Goal: Information Seeking & Learning: Learn about a topic

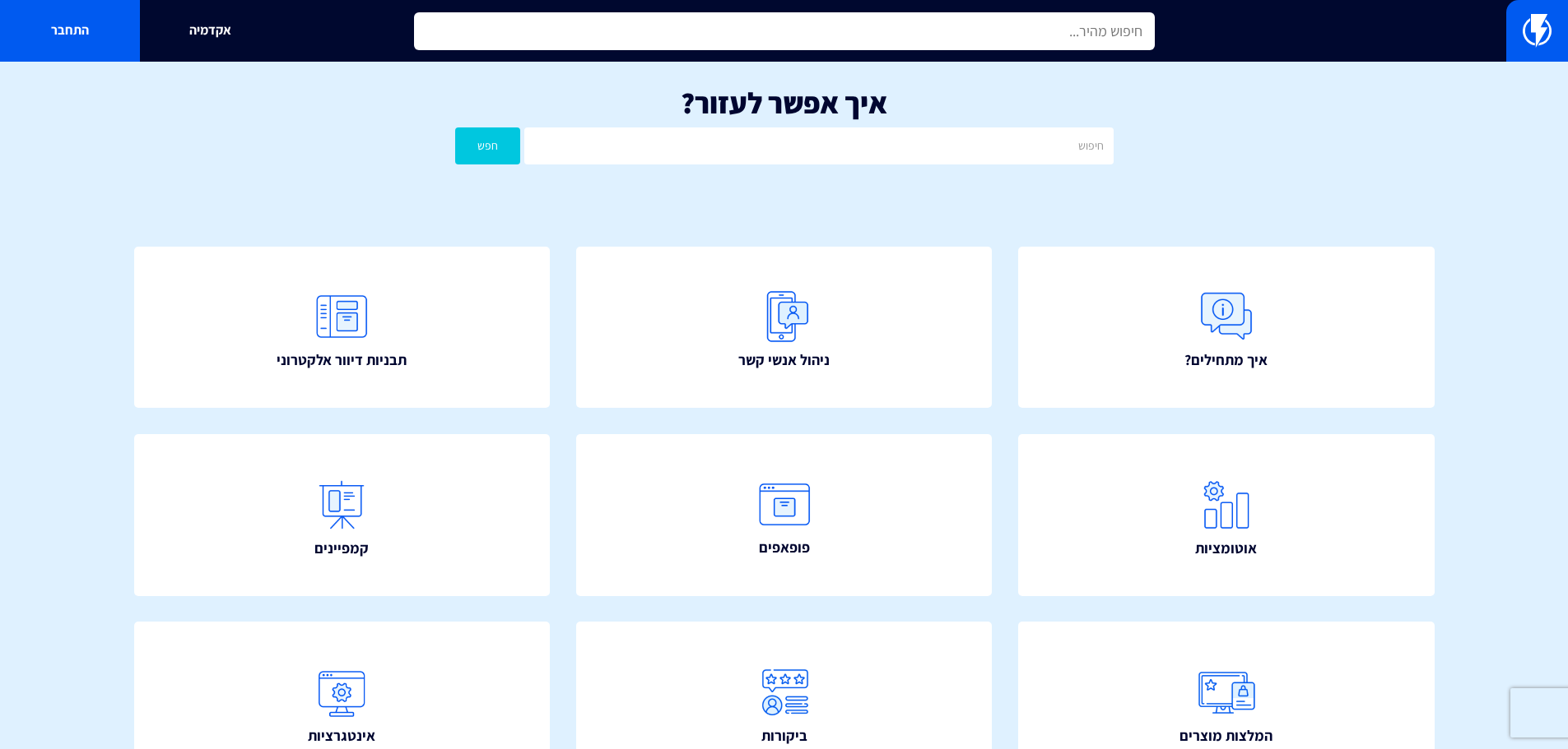
click at [916, 28] on input "text" at bounding box center [784, 31] width 740 height 38
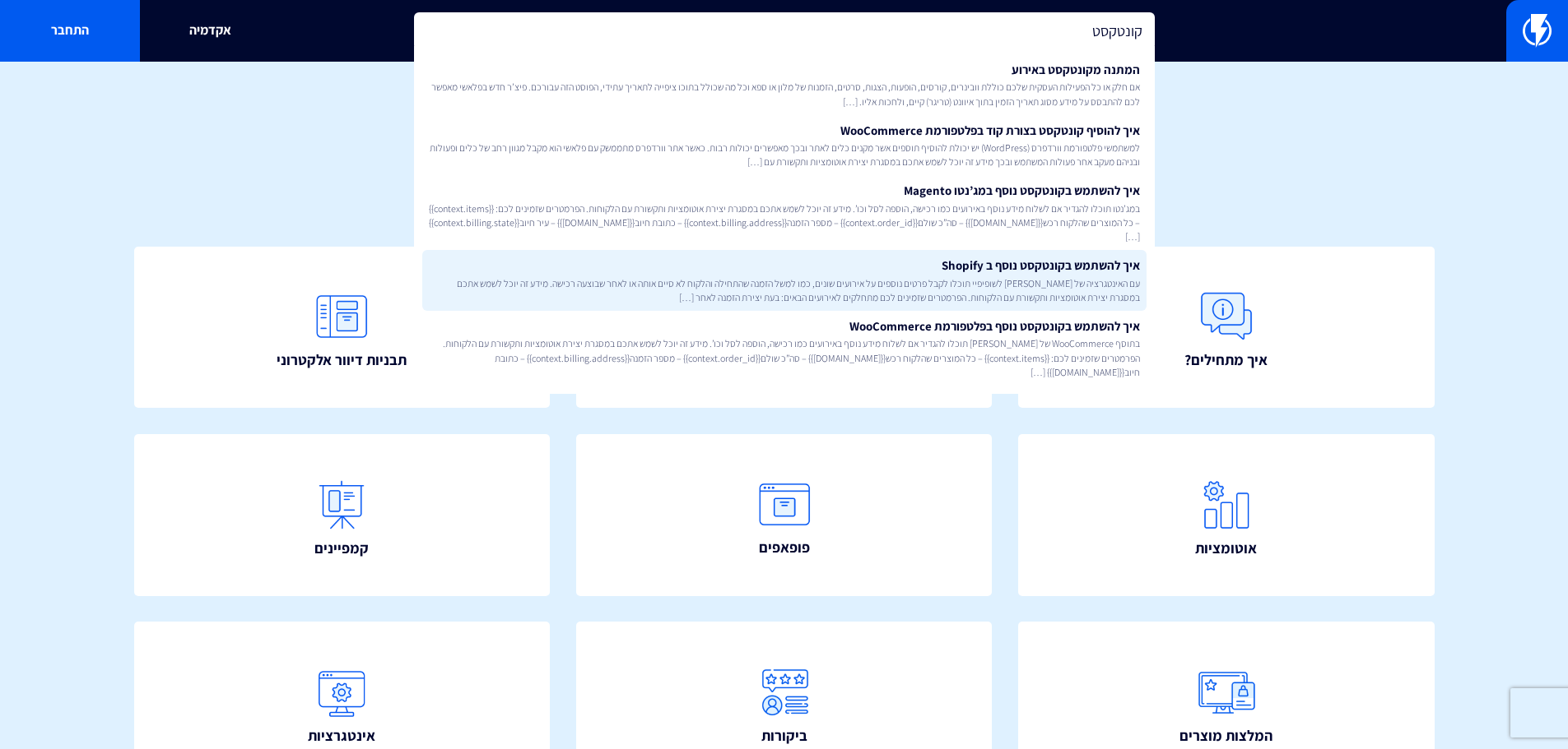
scroll to position [298, 0]
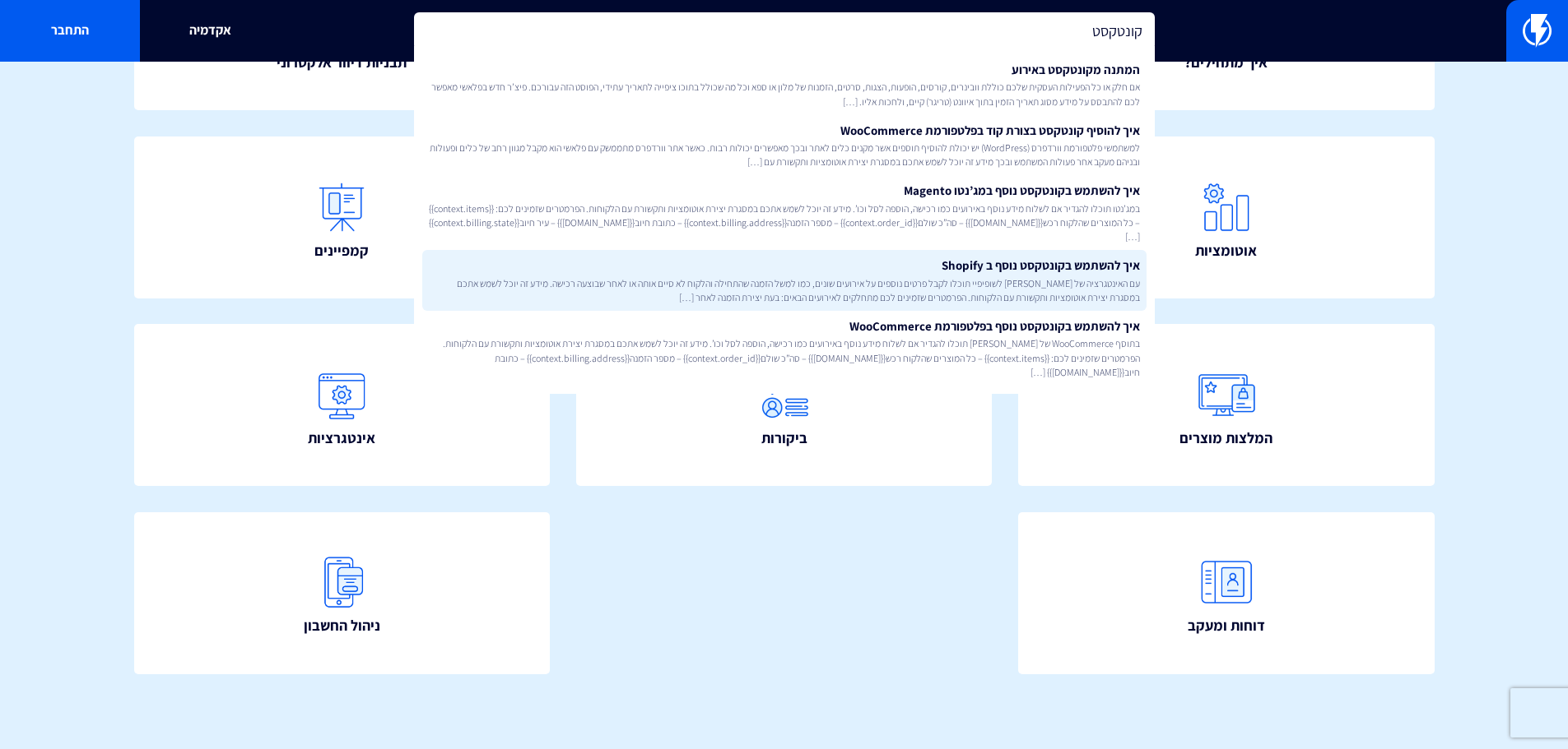
type input "קונטקסט"
click at [1064, 277] on span "עם האינטגרציה של פלאשי לשופיפיי תוכלו לקבל פרטים נוספים על אירועים שונים, כמו ל…" at bounding box center [784, 290] width 711 height 28
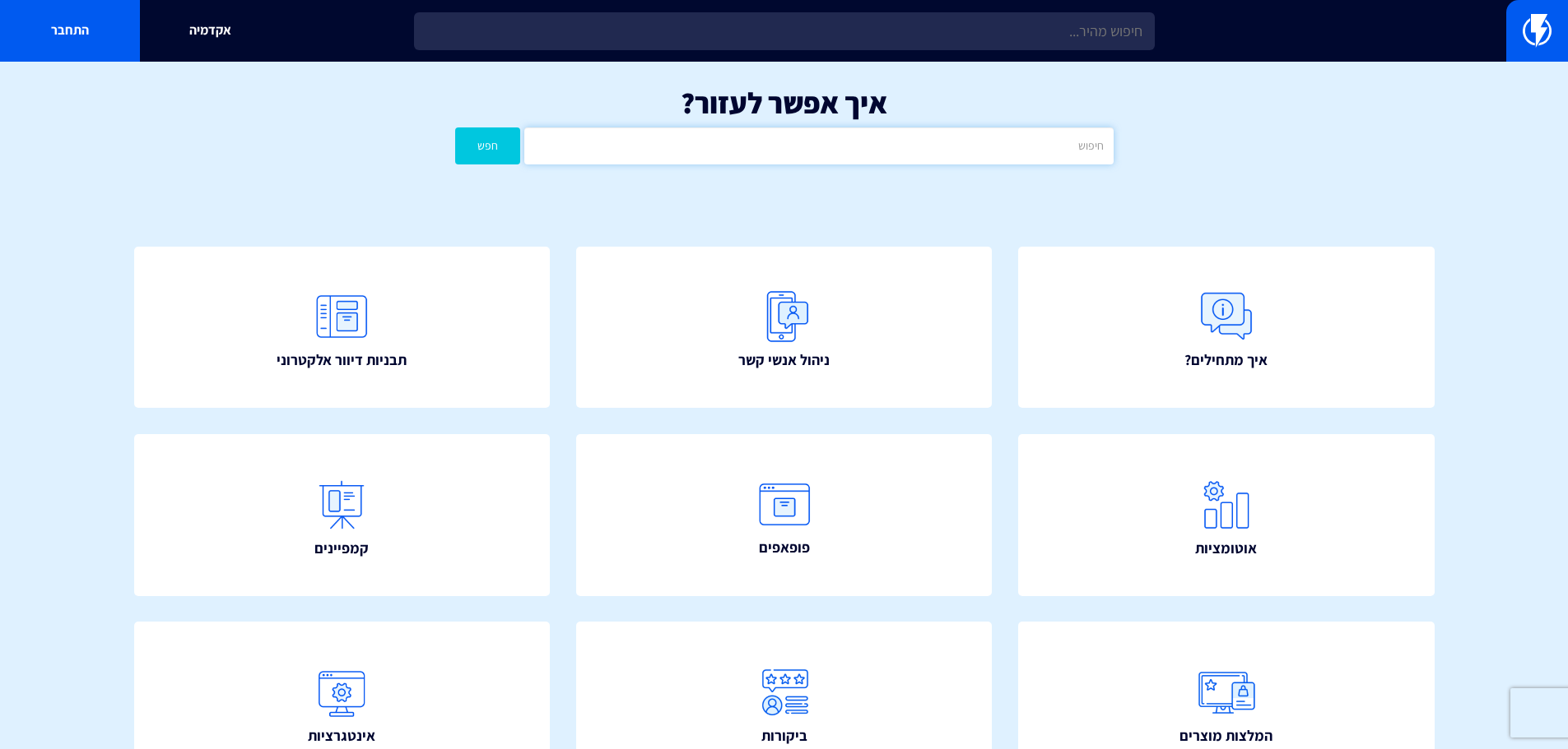
click at [799, 137] on input "text" at bounding box center [819, 146] width 589 height 37
type input "קונטקסט"
click at [455, 128] on button "חפש" at bounding box center [488, 146] width 65 height 37
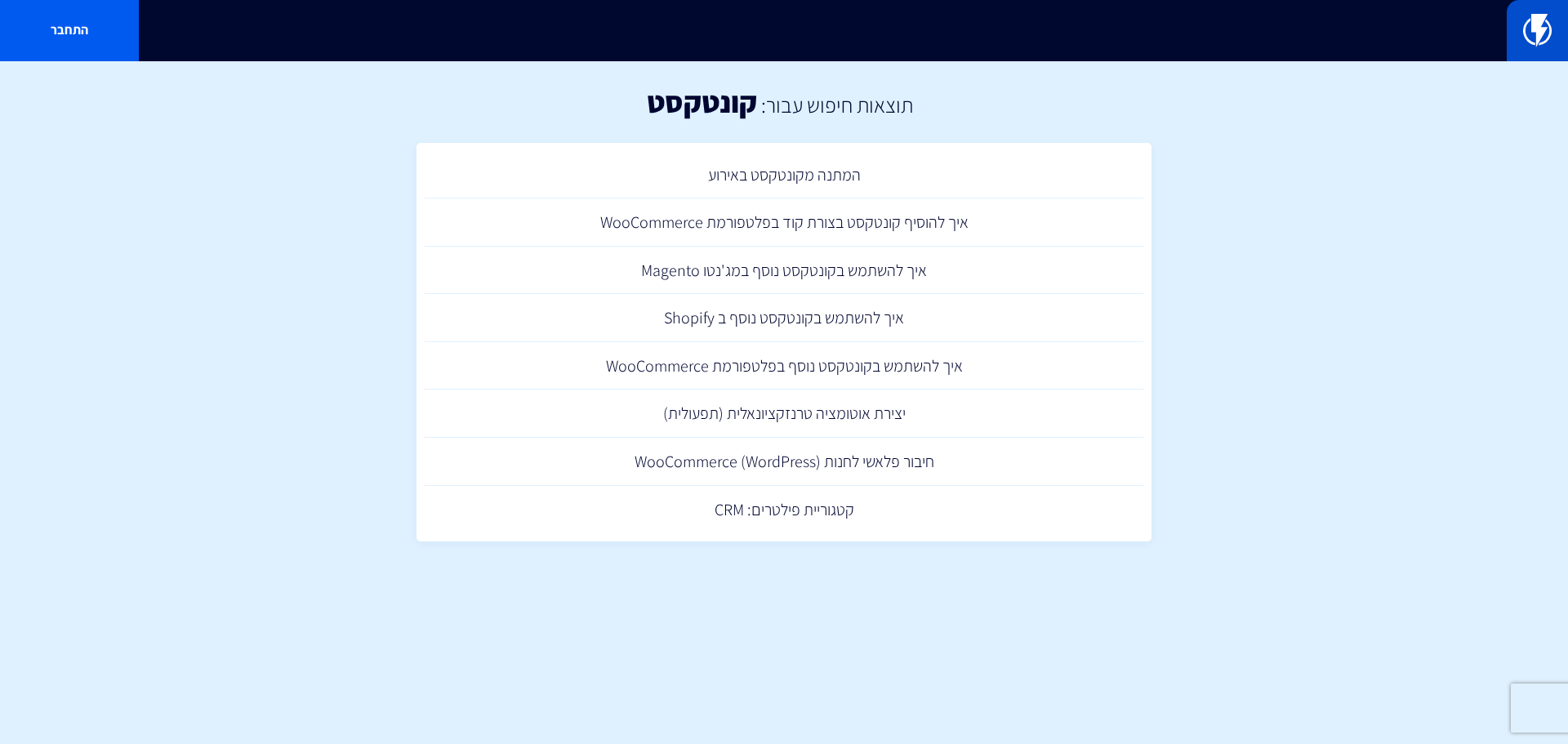
click at [1546, 39] on img at bounding box center [1538, 30] width 29 height 32
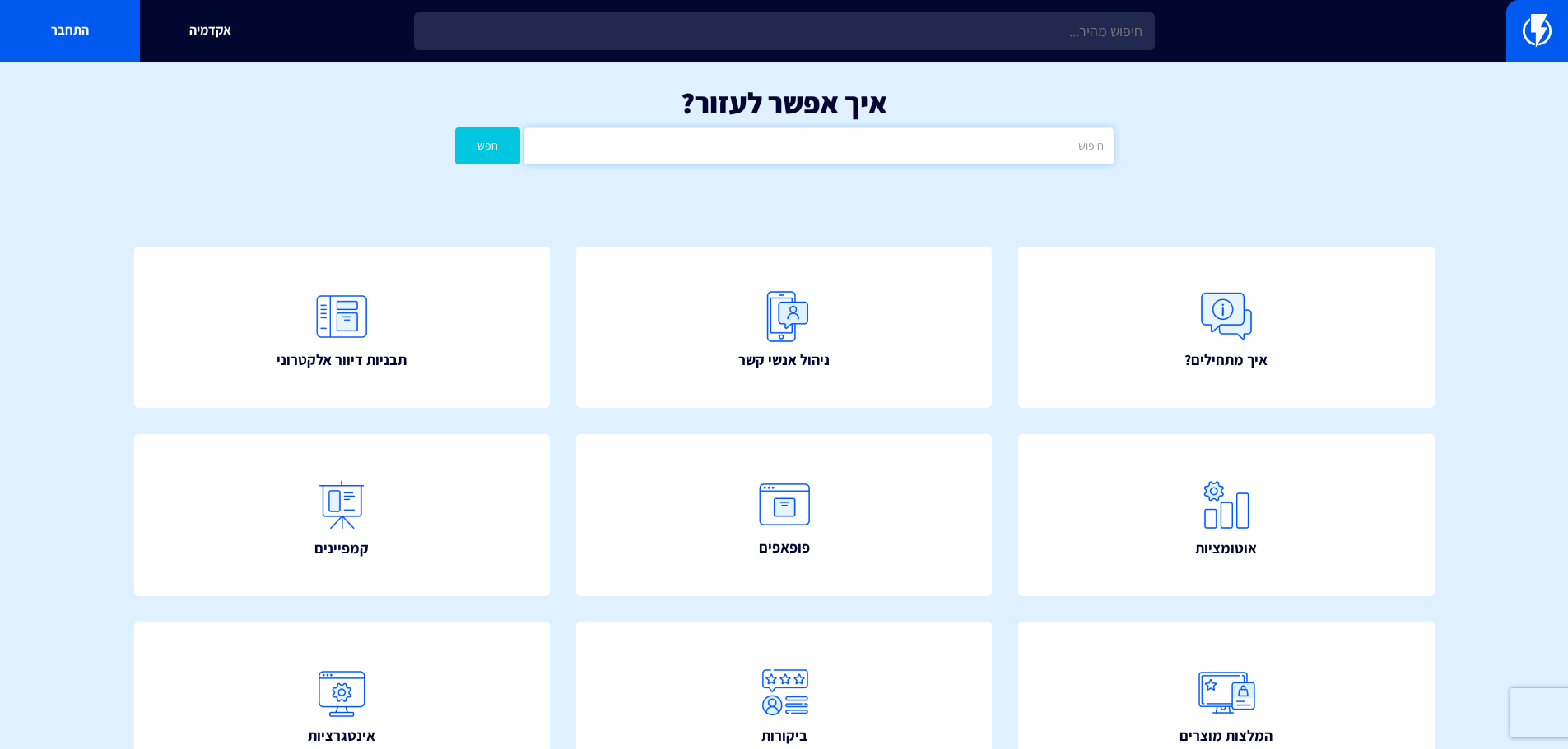
click at [987, 154] on input "text" at bounding box center [819, 146] width 589 height 37
type input "תגיות"
click at [455, 128] on button "חפש" at bounding box center [488, 146] width 65 height 37
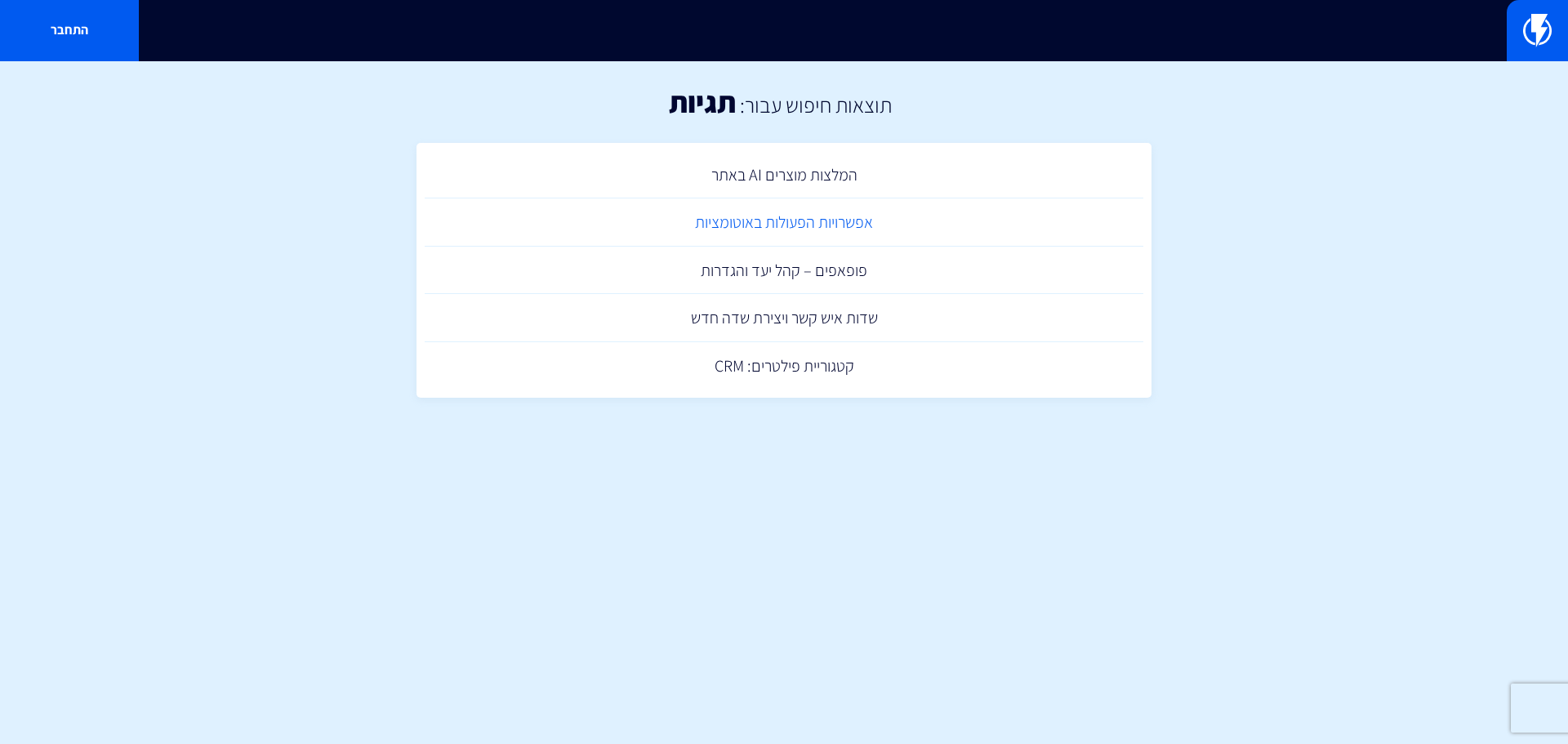
click at [758, 224] on link "אפשרויות הפעולות באוטומציות" at bounding box center [784, 222] width 719 height 48
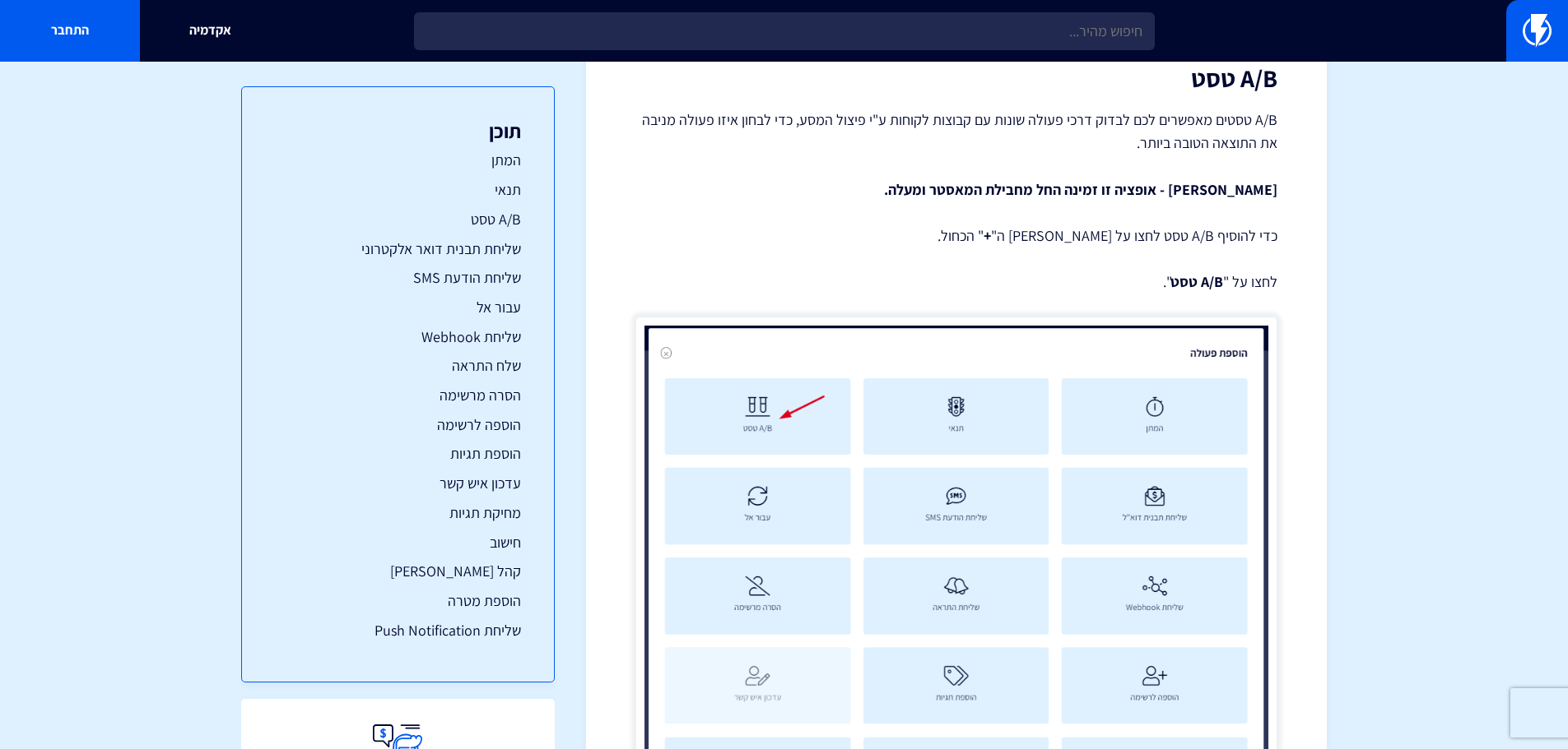
scroll to position [3867, 0]
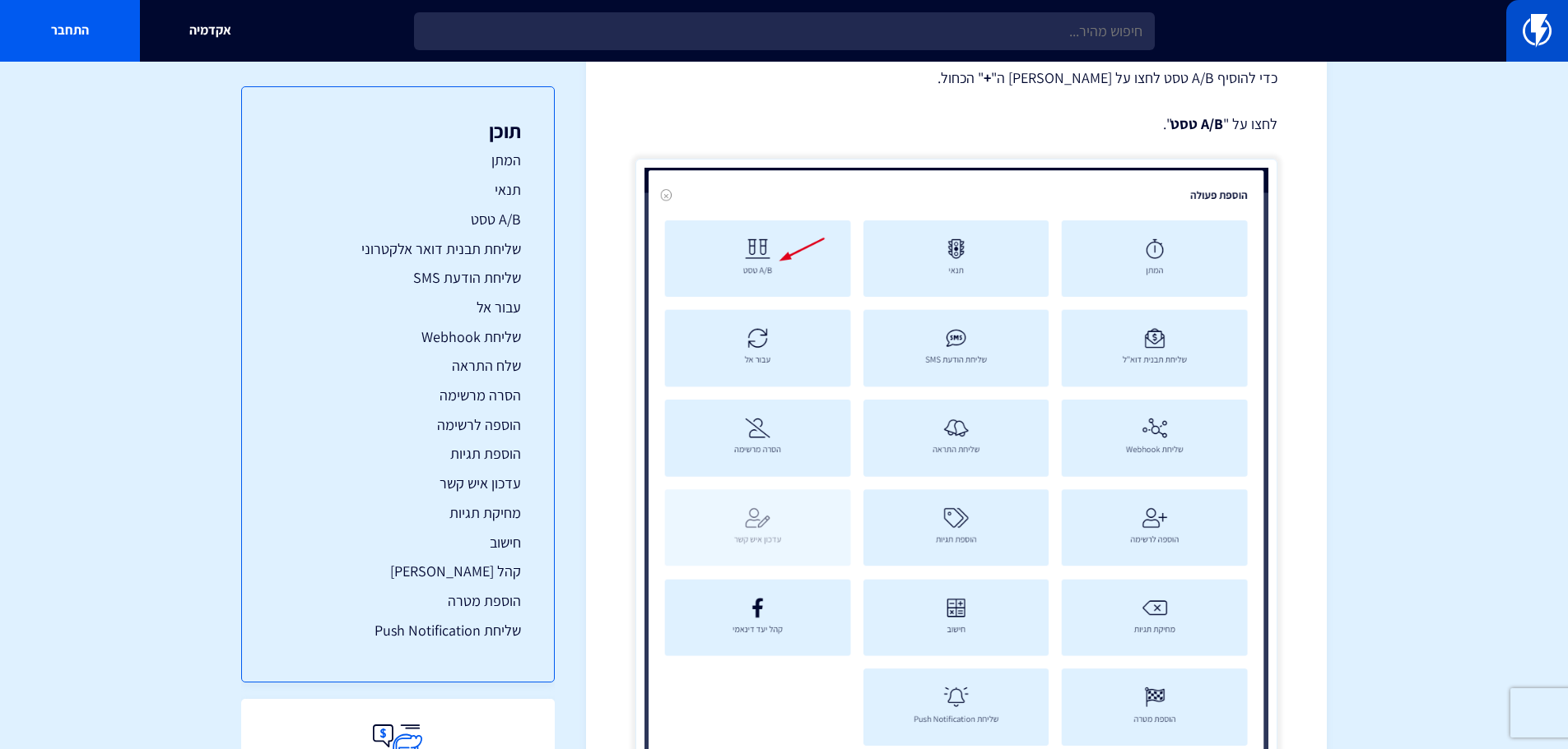
click at [1537, 46] on img at bounding box center [1536, 30] width 29 height 33
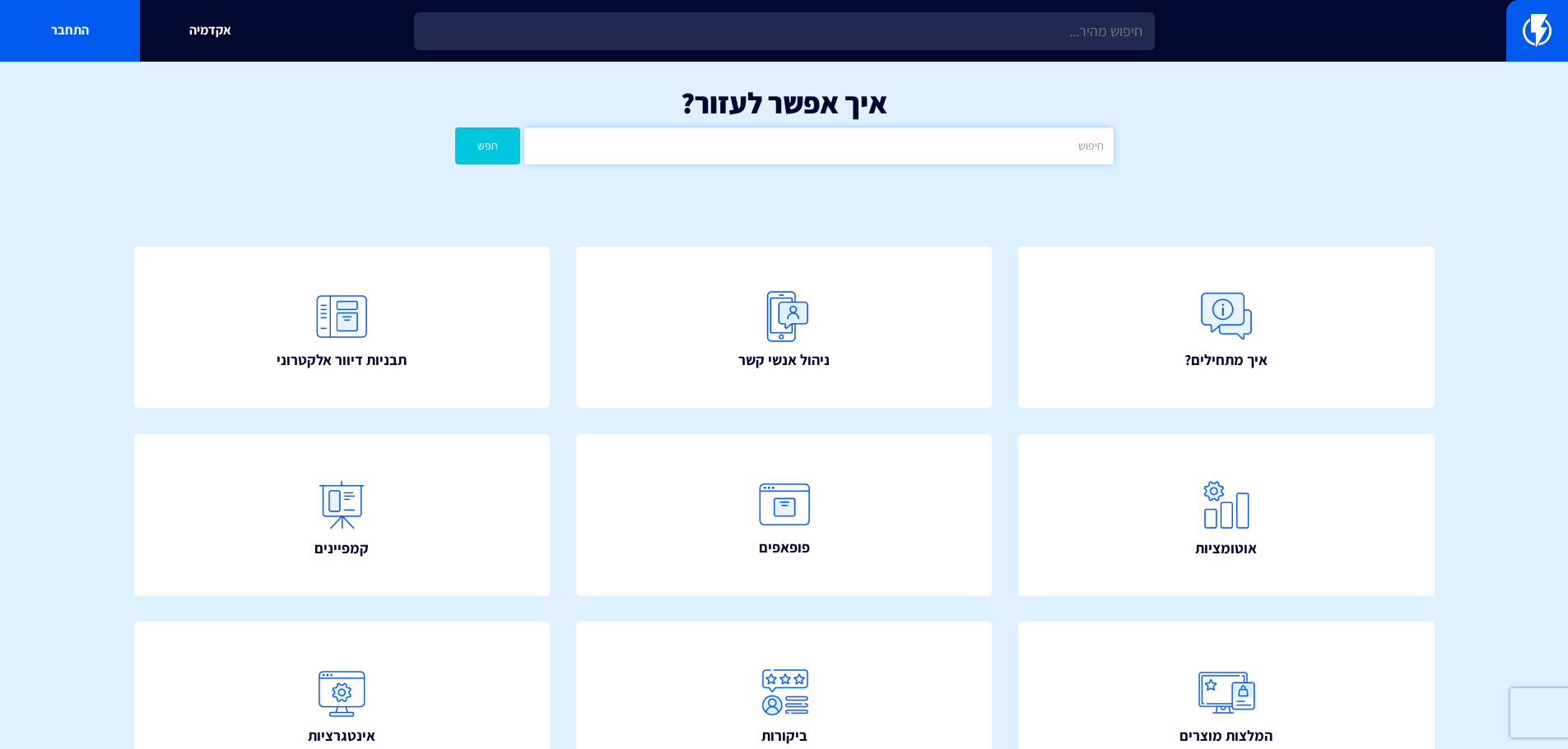
click at [1041, 160] on input "text" at bounding box center [819, 146] width 589 height 37
type input "נטישת עגלה"
click at [455, 128] on button "חפש" at bounding box center [488, 146] width 65 height 37
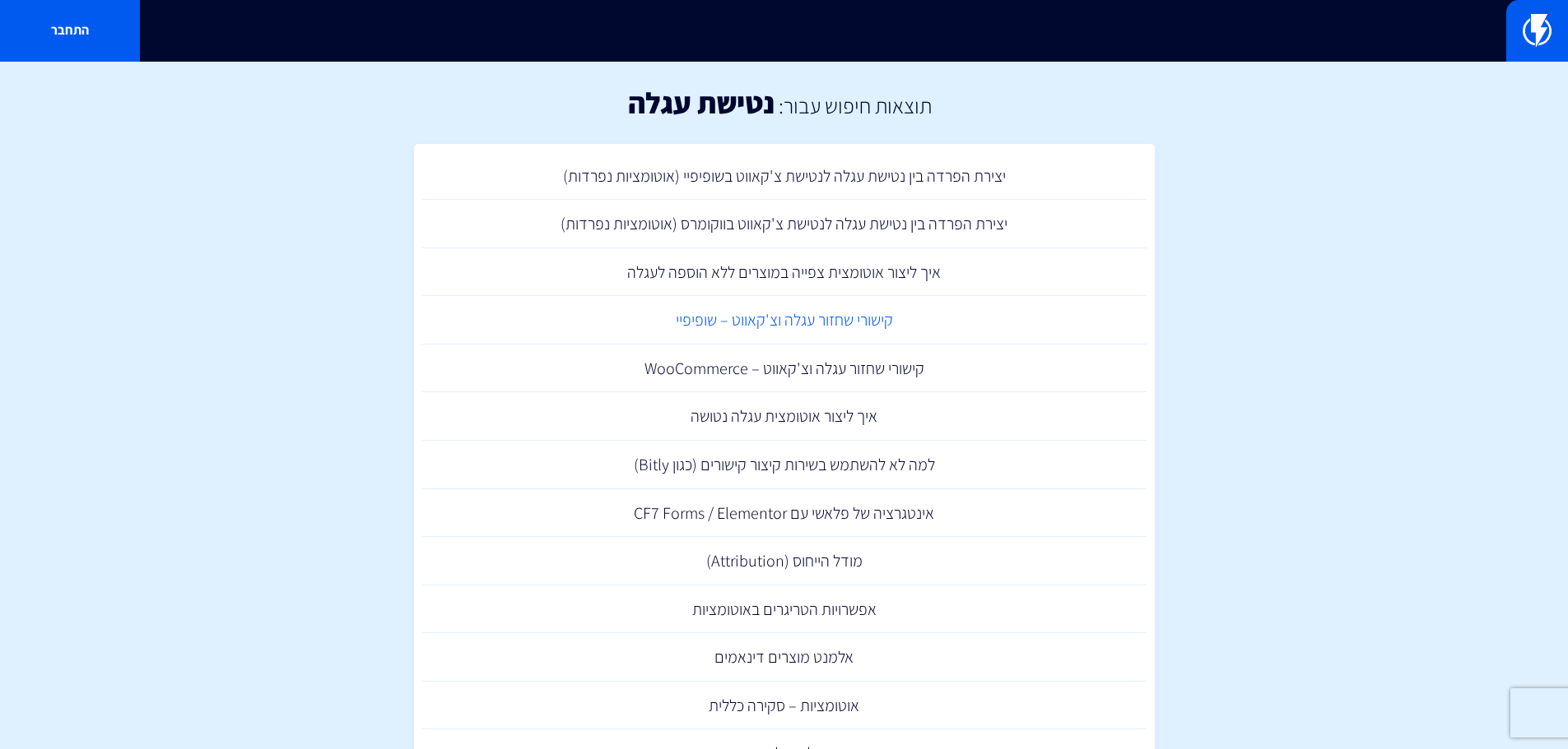
click at [875, 334] on link "קישורי שחזור עגלה וצ'קאווט – שופיפיי" at bounding box center [784, 320] width 725 height 49
click at [1533, 27] on img at bounding box center [1536, 30] width 29 height 33
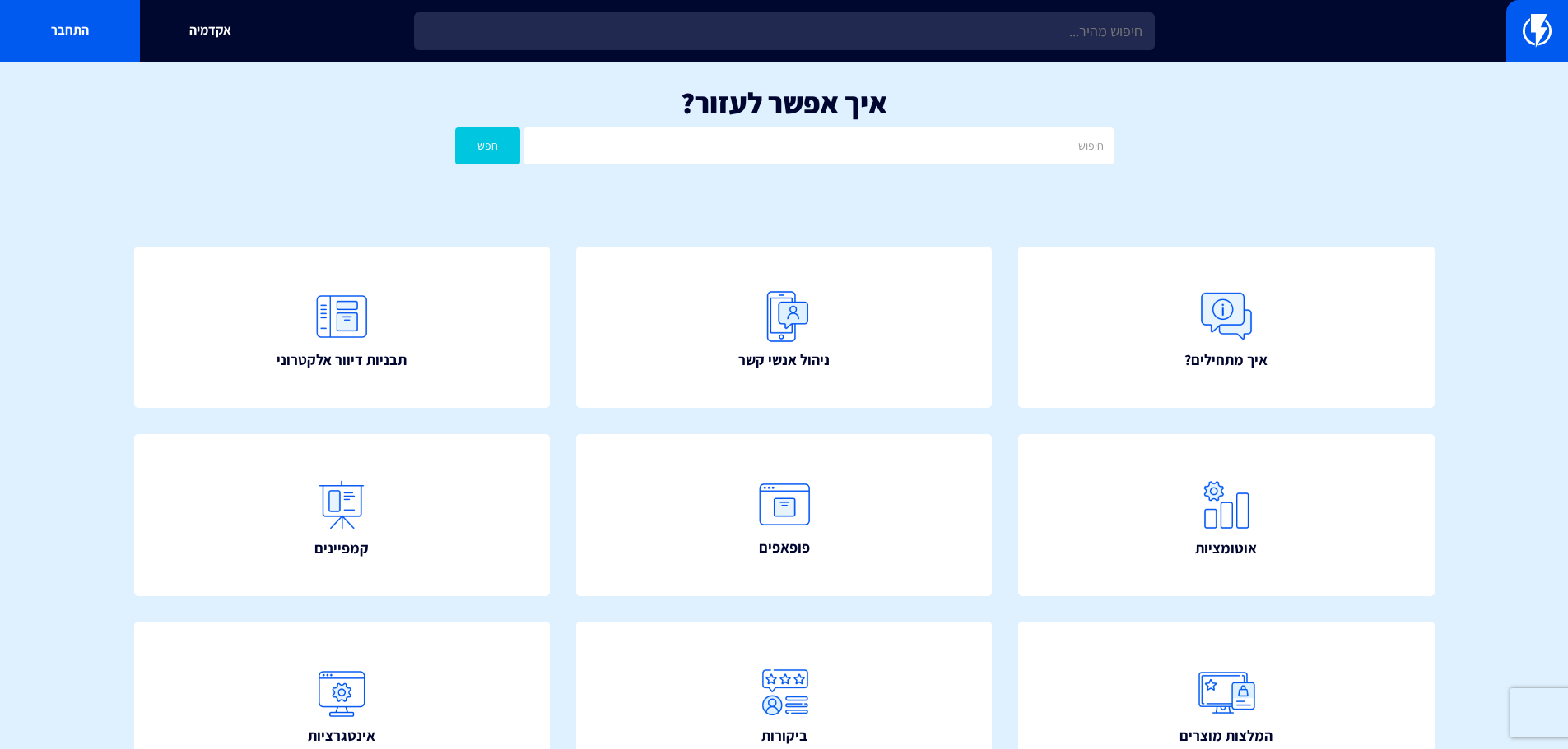
click at [1478, 279] on div "איך מתחילים? ניהול אנשי קשר תבניות דיוור אלקטרוני" at bounding box center [785, 622] width 1400 height 851
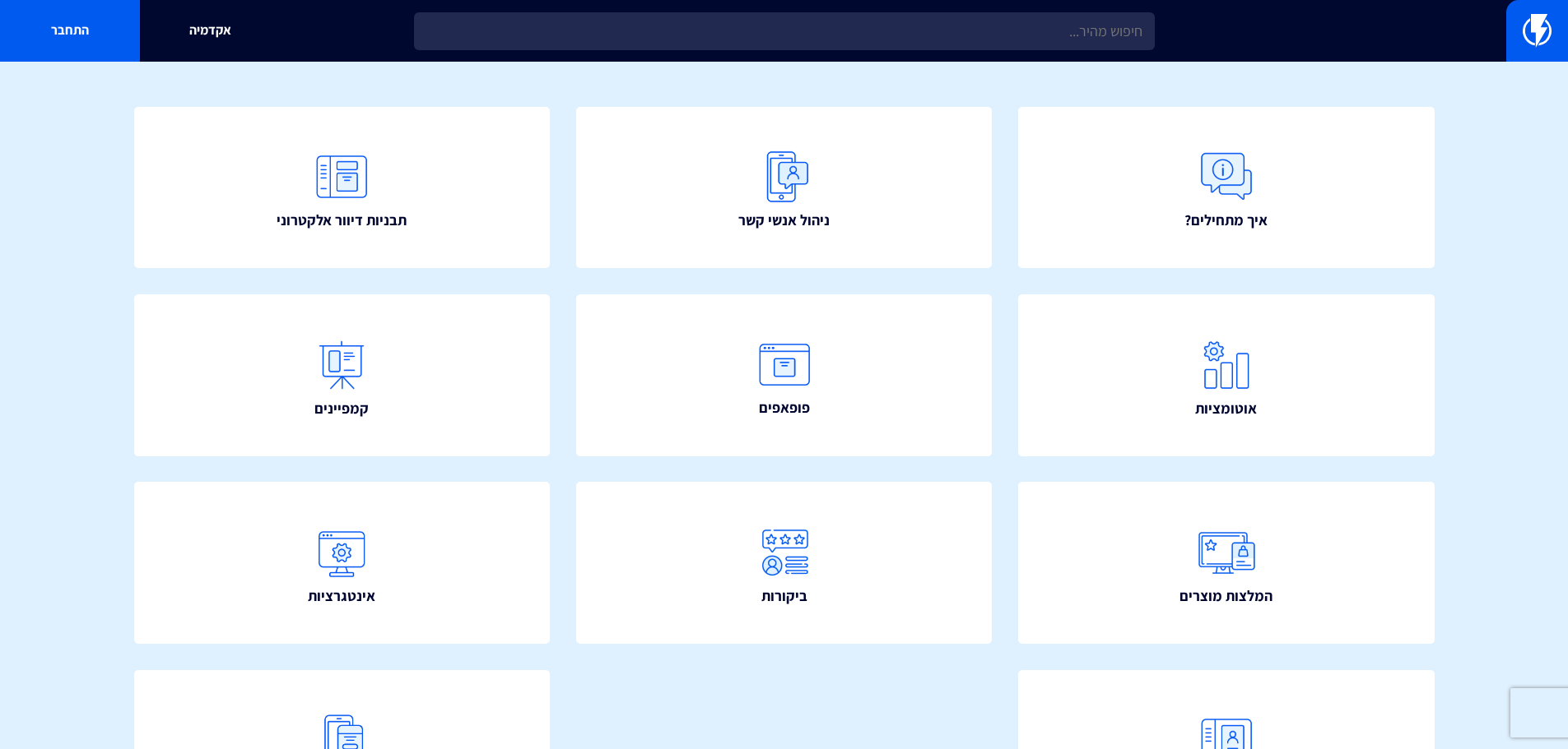
scroll to position [298, 0]
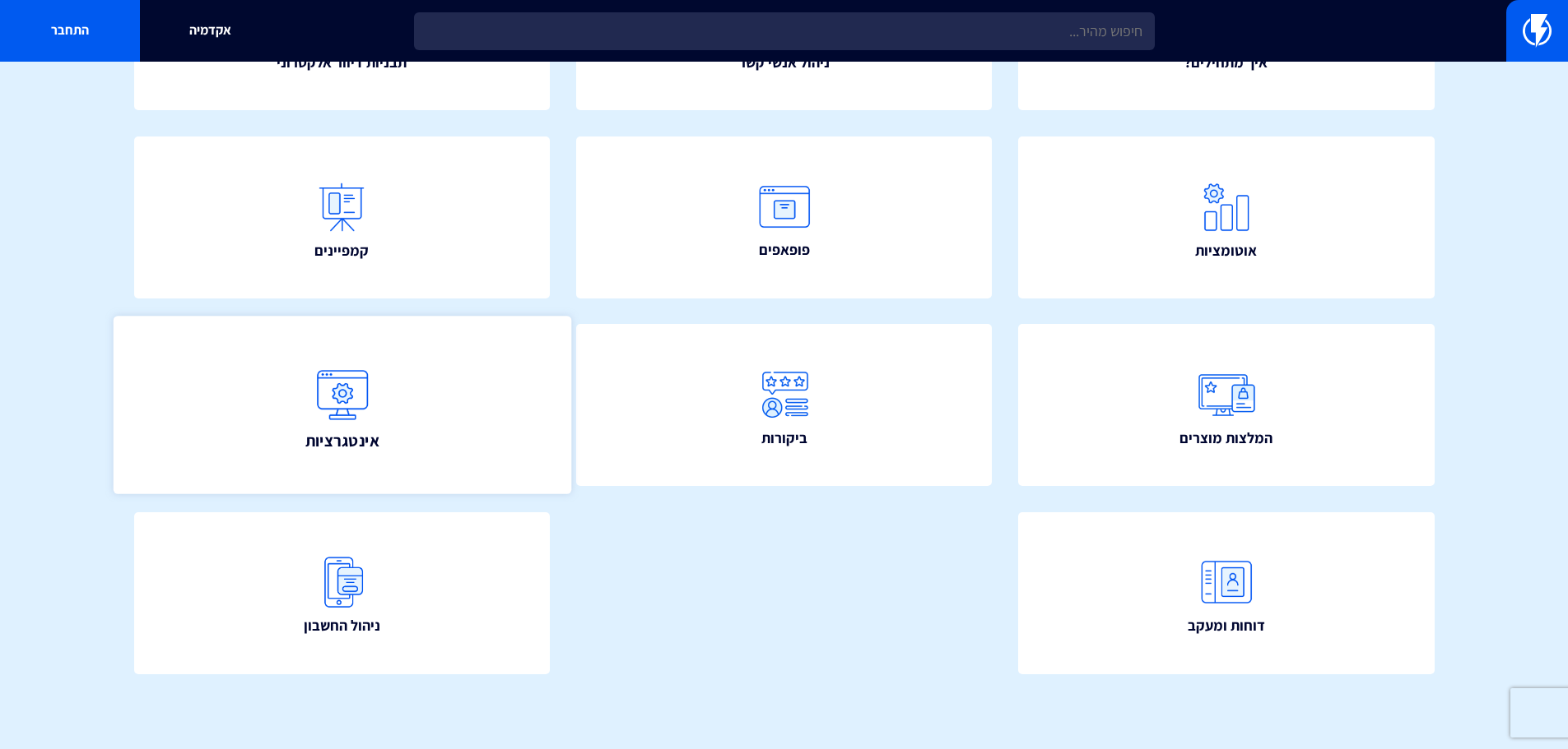
click at [454, 425] on link "אינטגרציות" at bounding box center [342, 405] width 458 height 177
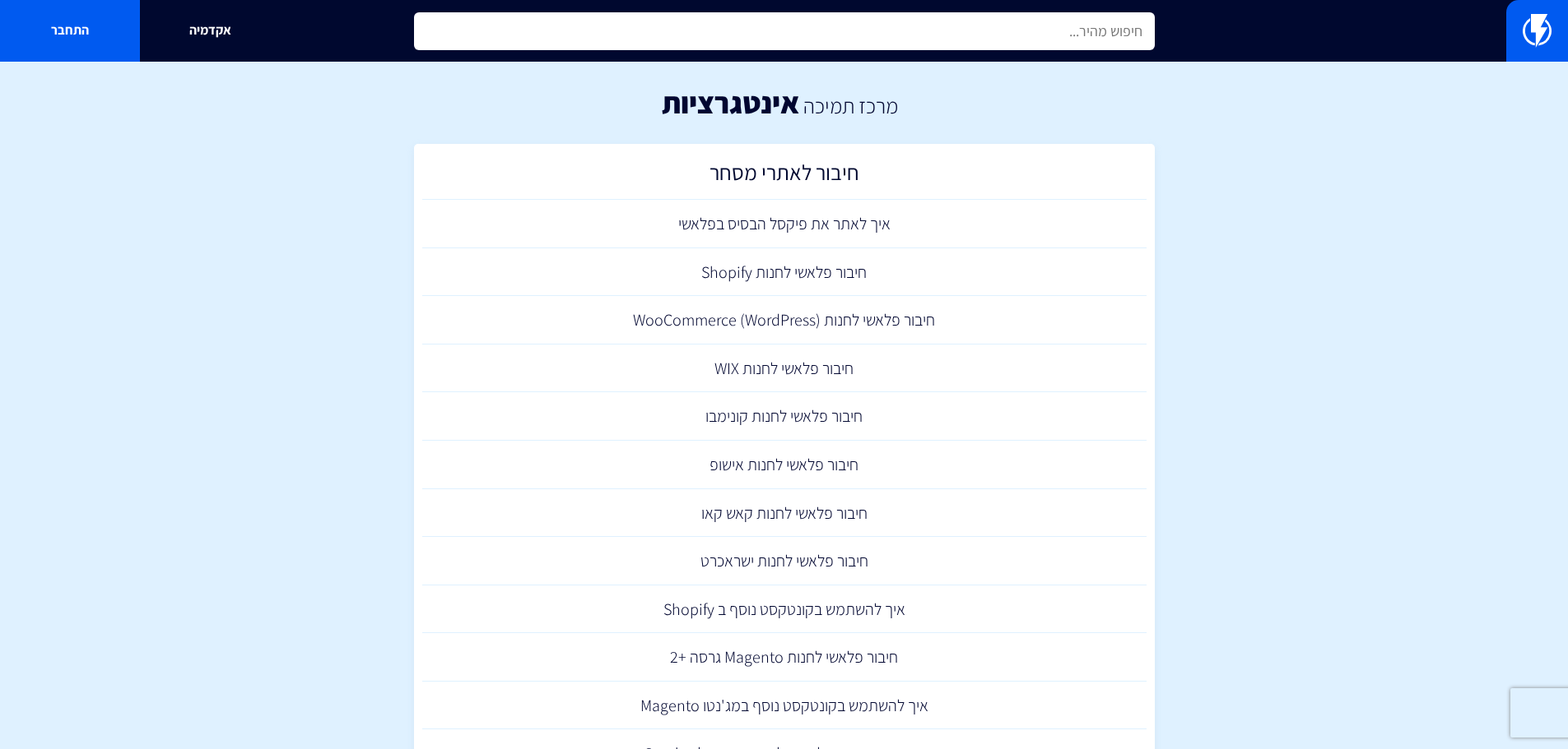
click at [931, 35] on input "text" at bounding box center [784, 31] width 740 height 38
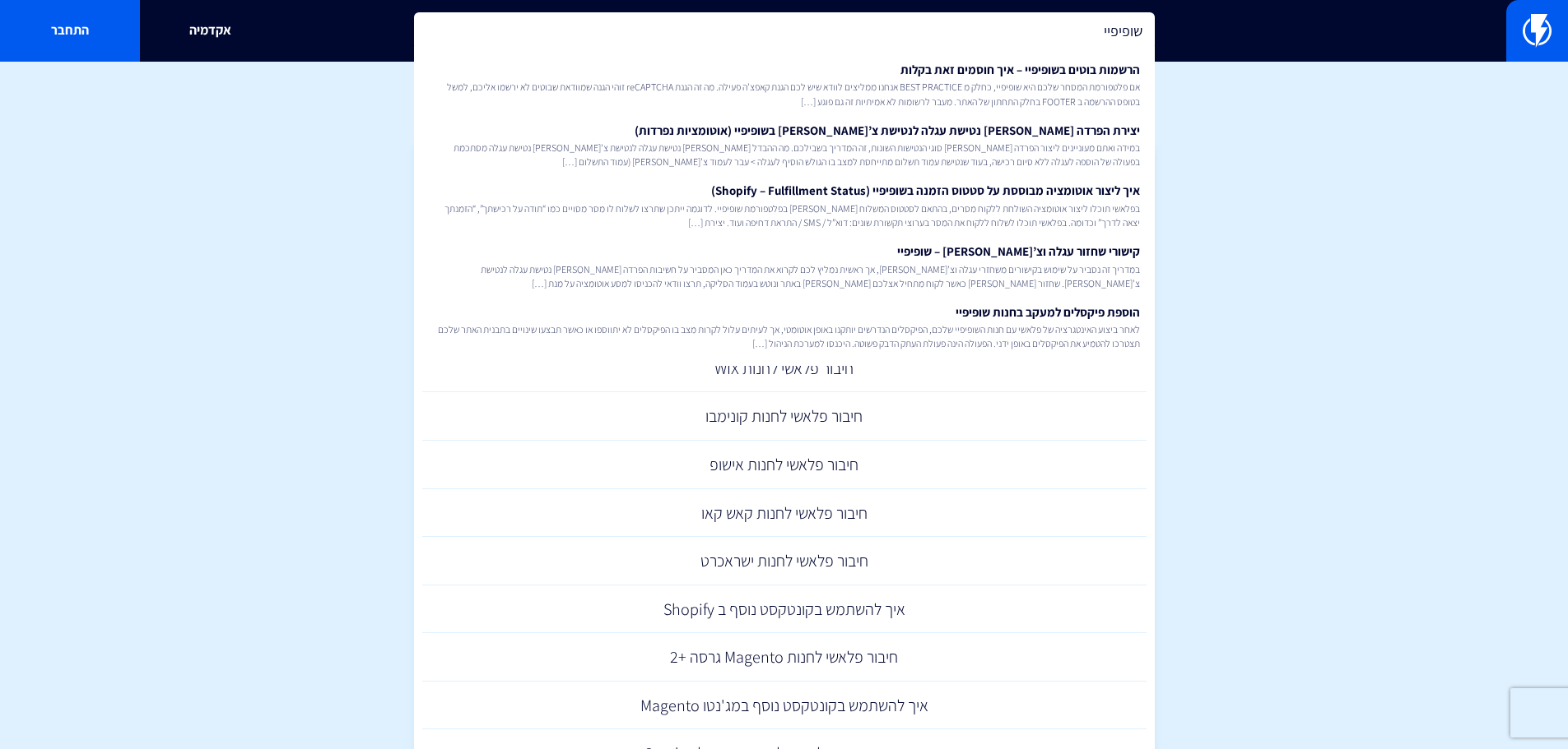
type input "שופיפיי"
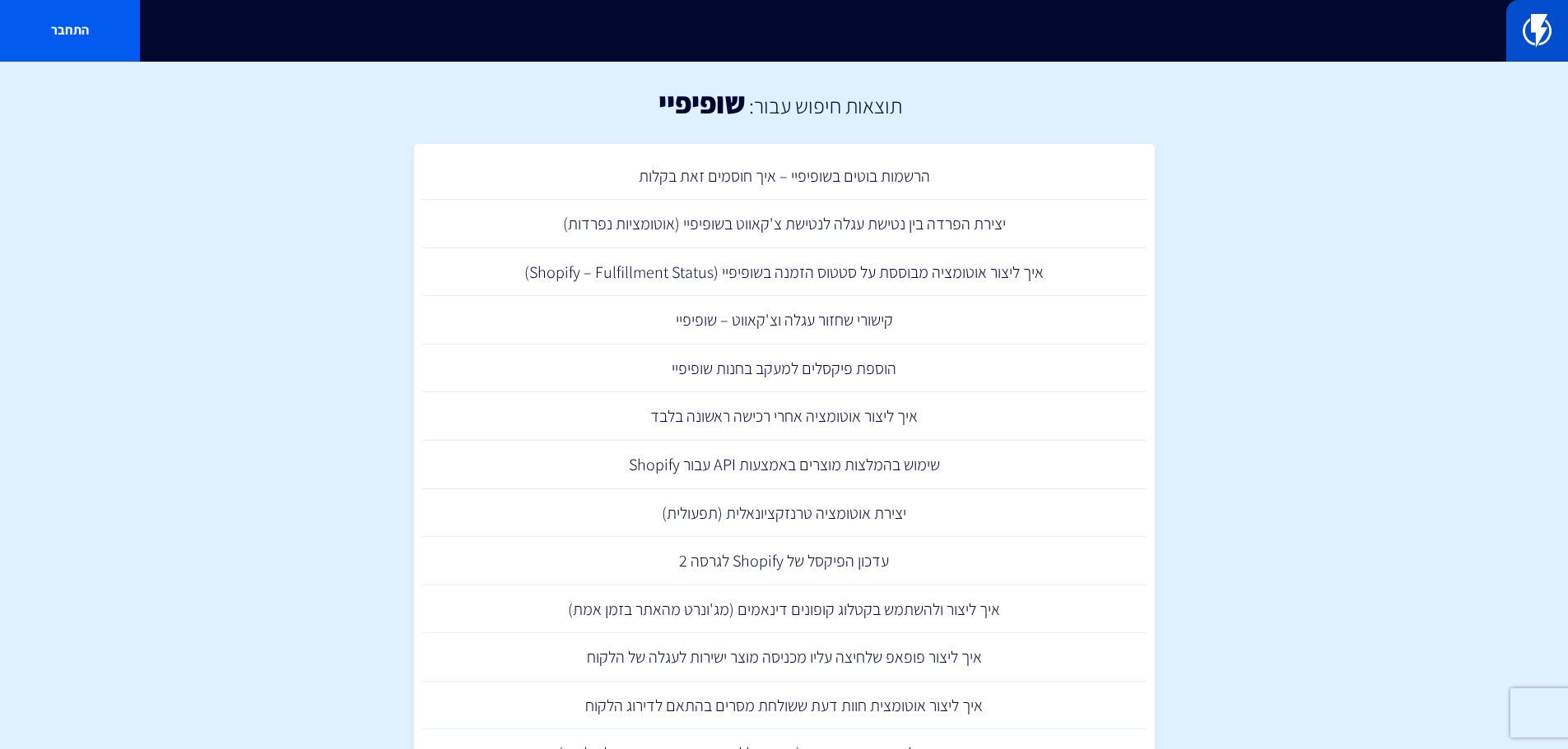
click at [1550, 27] on img at bounding box center [1536, 30] width 29 height 33
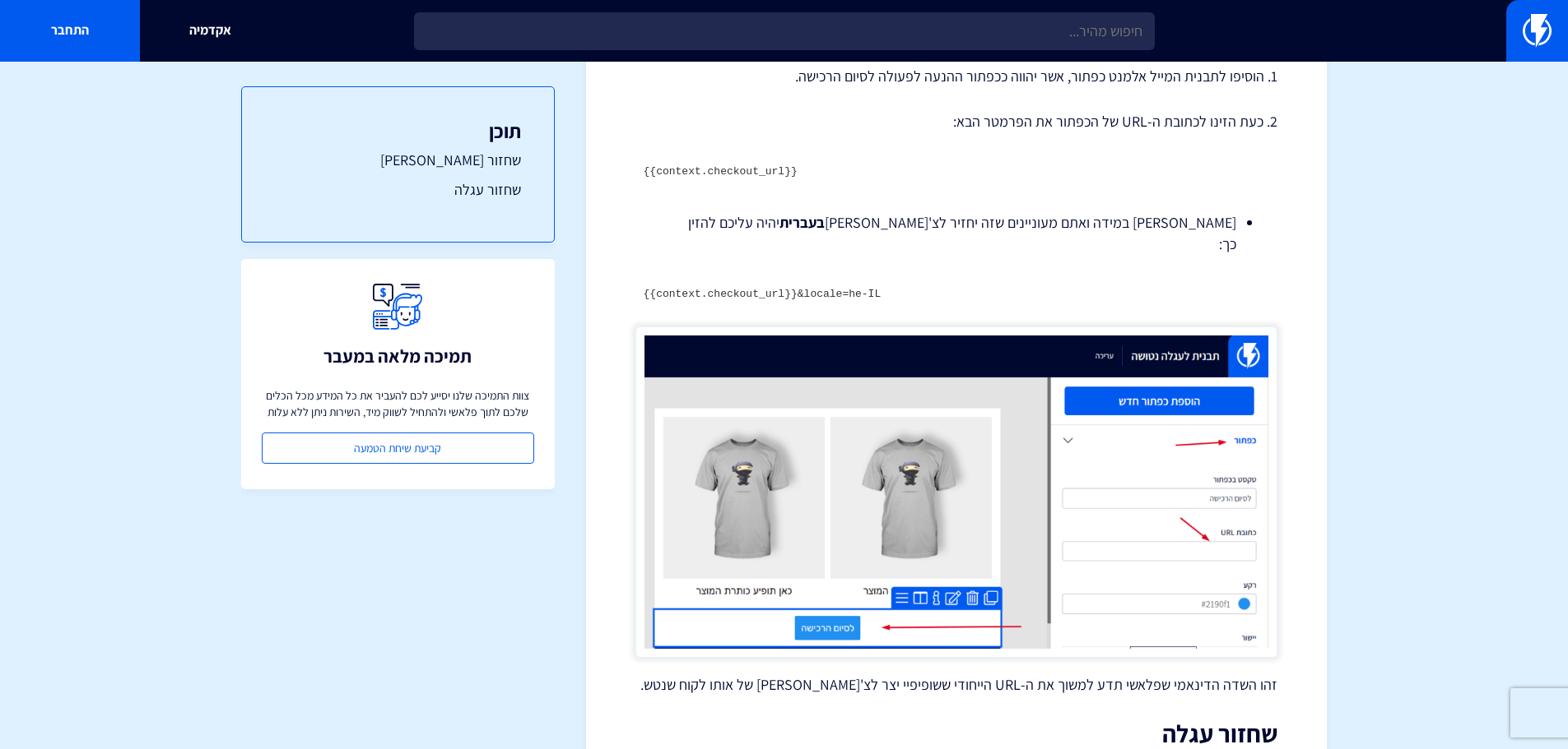
scroll to position [799, 0]
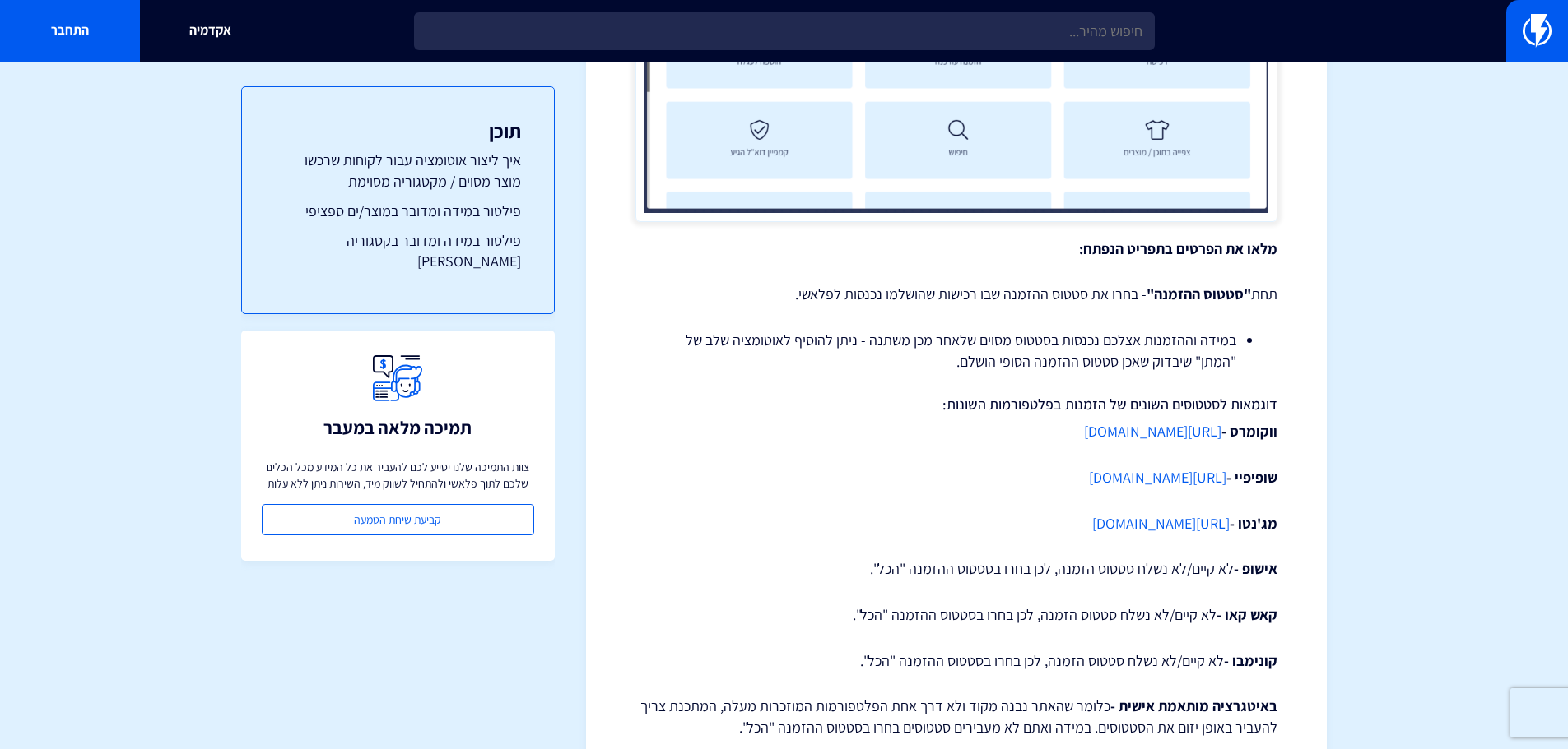
scroll to position [2386, 0]
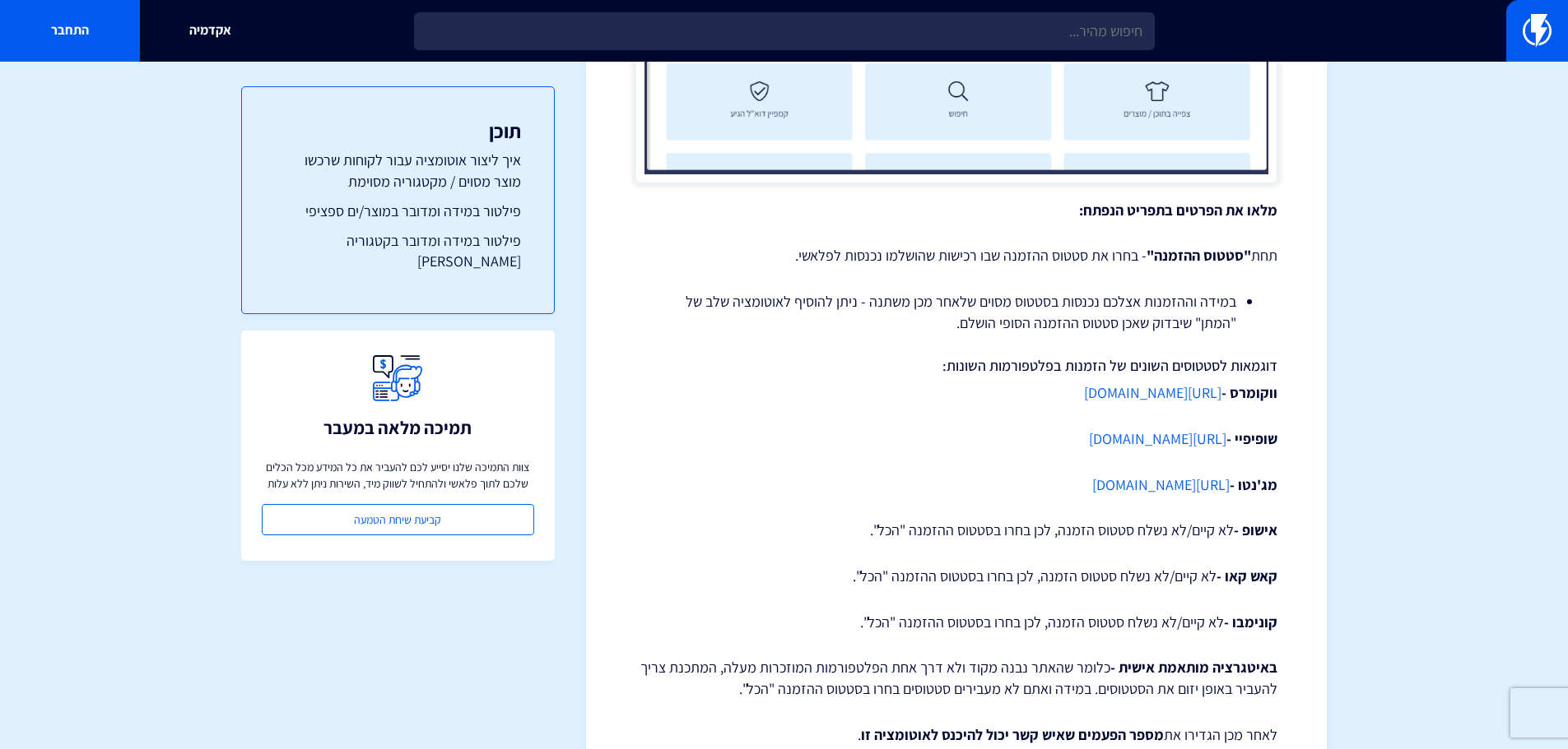
click at [1178, 447] on link "https://help.shopify.com/en/manual/orders/order-status" at bounding box center [1158, 438] width 138 height 19
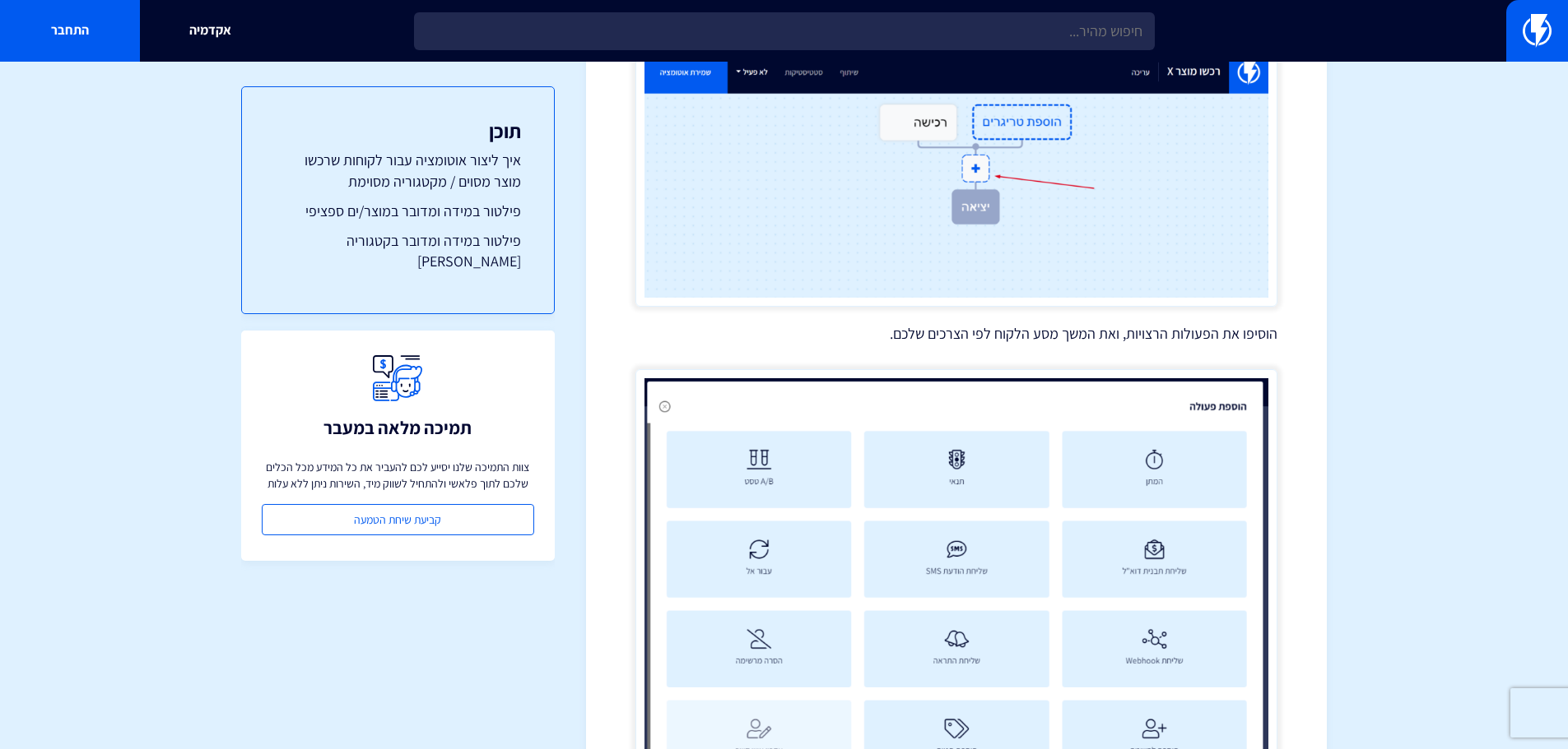
scroll to position [6087, 0]
